Goal: Task Accomplishment & Management: Manage account settings

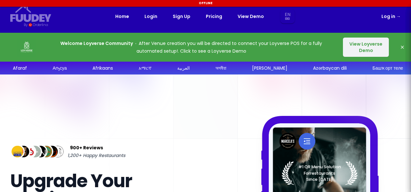
select select "en"
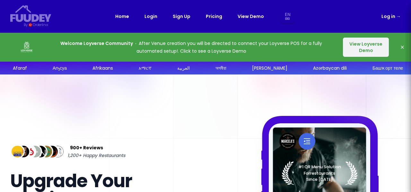
click at [391, 17] on link "Log in →" at bounding box center [391, 17] width 19 height 8
select select "en"
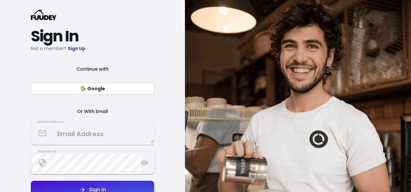
scroll to position [68, 0]
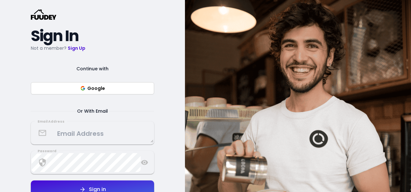
select select "en"
click at [121, 88] on button "Google" at bounding box center [92, 88] width 123 height 12
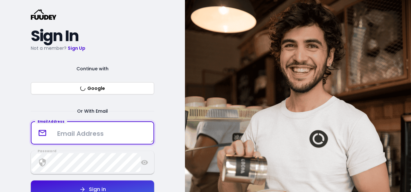
click at [95, 129] on textarea at bounding box center [92, 133] width 122 height 19
type textarea "que.rollo.sushiba"
select select "en"
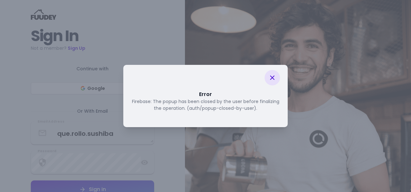
click at [277, 76] on div at bounding box center [272, 77] width 15 height 15
select select "en"
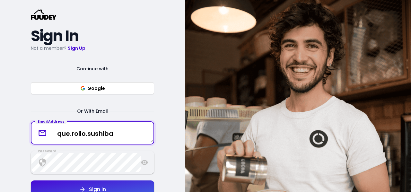
click at [136, 130] on textarea "que.rollo.sushiba" at bounding box center [92, 133] width 122 height 19
type textarea "que.rollo.sushibar@gmail.com"
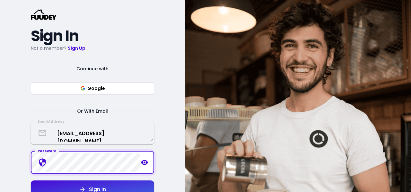
click at [143, 162] on icon at bounding box center [145, 163] width 8 height 8
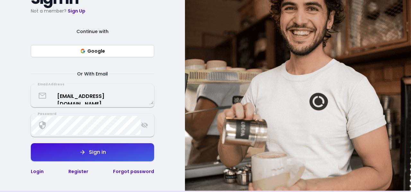
scroll to position [106, 0]
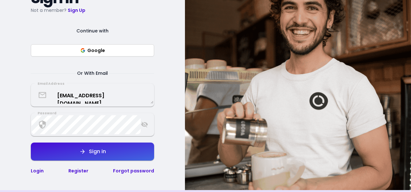
click at [136, 153] on button "Sign in" at bounding box center [92, 152] width 123 height 18
select select "en"
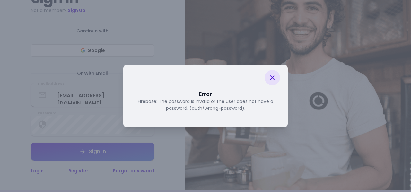
click at [269, 75] on icon at bounding box center [273, 78] width 8 height 8
select select "en"
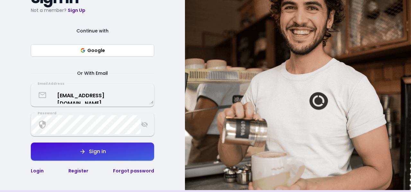
click at [106, 154] on button "Sign in" at bounding box center [92, 152] width 123 height 18
select select "en"
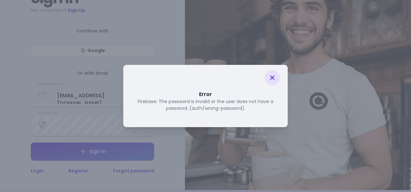
click at [274, 76] on icon at bounding box center [273, 78] width 8 height 8
select select "en"
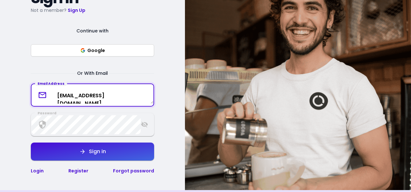
click at [136, 94] on textarea "que.rollo.sushibar@gmail.com" at bounding box center [92, 95] width 122 height 17
click at [137, 96] on textarea "que.rollo.sushibar@gmail.com" at bounding box center [92, 95] width 122 height 17
type textarea "que.rollo.sushibar"
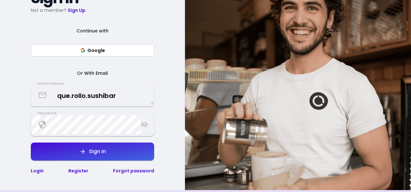
click at [123, 150] on button "Sign in" at bounding box center [92, 152] width 123 height 18
select select "en"
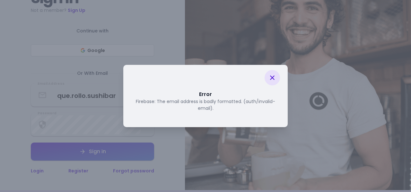
click at [271, 81] on icon at bounding box center [273, 78] width 8 height 8
select select "en"
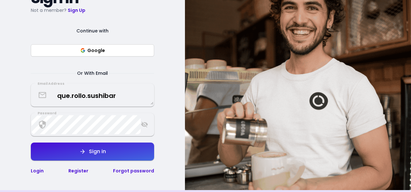
click at [114, 159] on button "Sign in" at bounding box center [92, 152] width 123 height 18
select select "en"
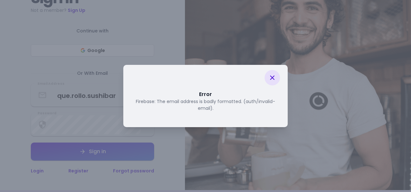
click at [274, 82] on div at bounding box center [272, 77] width 15 height 15
select select "en"
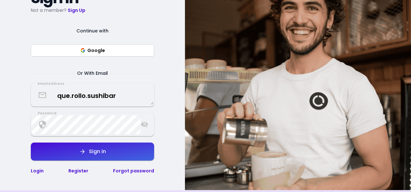
click at [134, 153] on button "Sign in" at bounding box center [92, 152] width 123 height 18
select select "en"
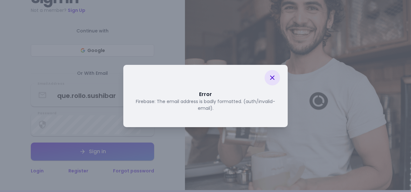
click at [276, 84] on div at bounding box center [205, 78] width 149 height 26
click at [272, 83] on div at bounding box center [272, 77] width 15 height 15
select select "en"
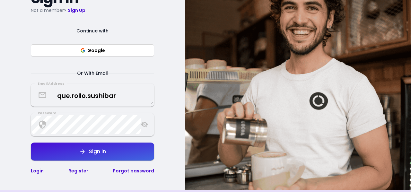
click at [125, 96] on textarea "que.rollo.sushibar" at bounding box center [92, 95] width 122 height 19
click at [98, 53] on button "Google" at bounding box center [92, 50] width 123 height 12
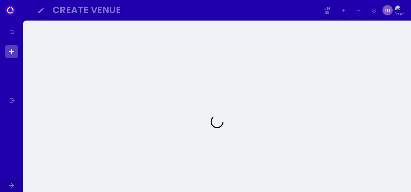
select select "en"
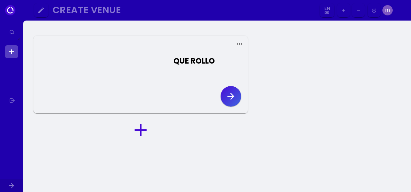
select select "en"
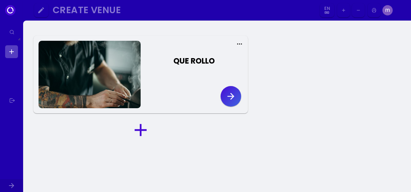
select select "en"
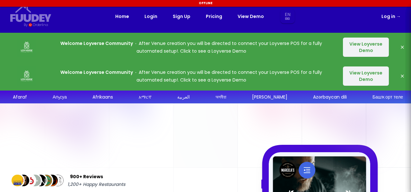
select select "en"
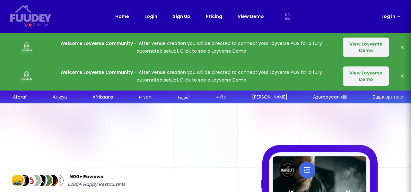
select select "en"
click at [392, 18] on link "Log in →" at bounding box center [391, 17] width 19 height 8
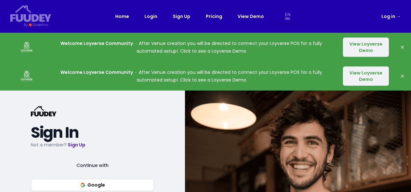
select select "en"
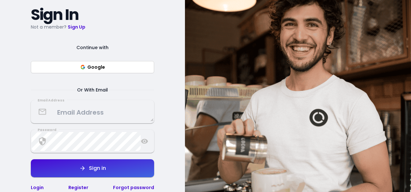
scroll to position [119, 0]
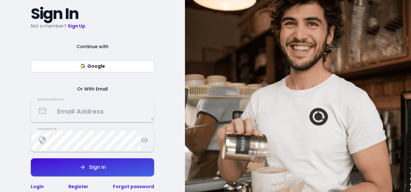
click at [129, 65] on button "Google" at bounding box center [92, 66] width 123 height 12
select select "en"
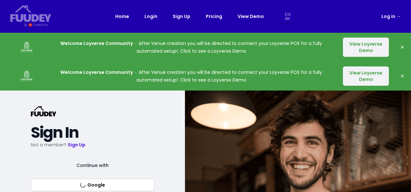
select select "en"
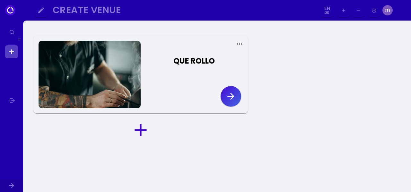
click at [12, 48] on link at bounding box center [11, 51] width 13 height 13
select select "en"
click at [12, 50] on link at bounding box center [11, 51] width 13 height 13
select select "en"
click at [7, 11] on div at bounding box center [10, 10] width 10 height 10
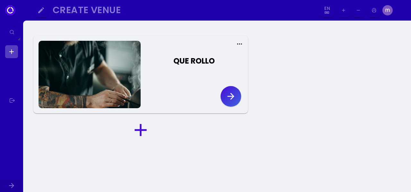
click at [231, 104] on button "button" at bounding box center [231, 96] width 21 height 21
select select "en"
